Goal: Information Seeking & Learning: Learn about a topic

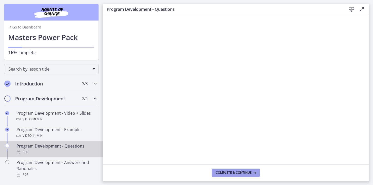
click at [236, 171] on span "Complete & continue" at bounding box center [234, 173] width 36 height 4
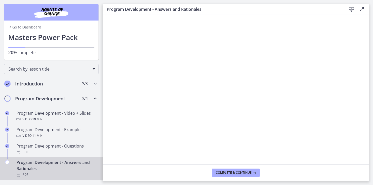
click at [354, 8] on icon at bounding box center [352, 9] width 6 height 6
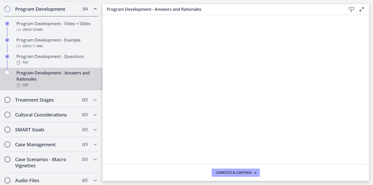
scroll to position [100, 0]
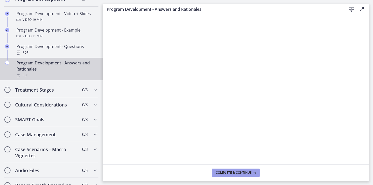
click at [216, 173] on span "Complete & continue" at bounding box center [234, 173] width 36 height 4
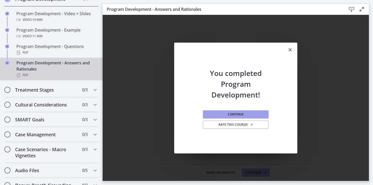
click at [228, 114] on span "Continue" at bounding box center [236, 114] width 16 height 4
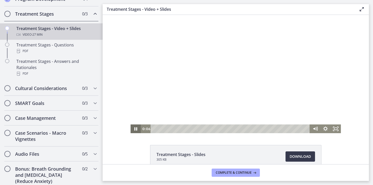
click at [134, 129] on icon "Pause" at bounding box center [136, 128] width 10 height 9
click at [134, 129] on icon "Play Video" at bounding box center [136, 128] width 10 height 9
click at [134, 129] on icon "Pause" at bounding box center [136, 128] width 10 height 9
click at [134, 129] on icon "Play Video" at bounding box center [136, 128] width 10 height 9
click at [134, 129] on icon "Pause" at bounding box center [136, 129] width 12 height 11
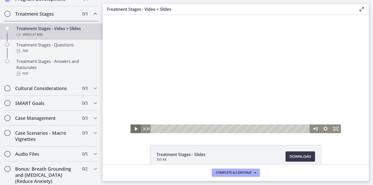
click at [136, 130] on icon "Play Video" at bounding box center [136, 129] width 3 height 4
click at [135, 128] on icon "Pause" at bounding box center [136, 128] width 3 height 3
click at [135, 128] on icon "Play Video" at bounding box center [136, 128] width 10 height 9
click at [135, 128] on icon "Pause" at bounding box center [136, 128] width 3 height 3
click at [135, 128] on icon "Play Video" at bounding box center [136, 129] width 12 height 11
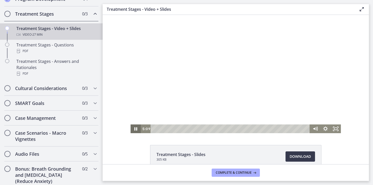
click at [135, 128] on icon "Pause" at bounding box center [136, 128] width 3 height 3
click at [135, 128] on icon "Play Video" at bounding box center [136, 128] width 10 height 9
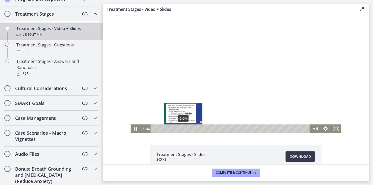
click at [183, 129] on div "5:04" at bounding box center [231, 128] width 153 height 9
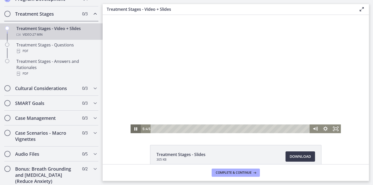
click at [134, 129] on icon "Pause" at bounding box center [136, 128] width 10 height 9
click at [134, 129] on icon "Play Video" at bounding box center [136, 129] width 12 height 11
click at [136, 127] on icon "Pause" at bounding box center [136, 128] width 10 height 9
click at [136, 127] on icon "Play Video" at bounding box center [136, 128] width 10 height 9
click at [135, 128] on icon "Pause" at bounding box center [136, 128] width 3 height 3
